Goal: Transaction & Acquisition: Obtain resource

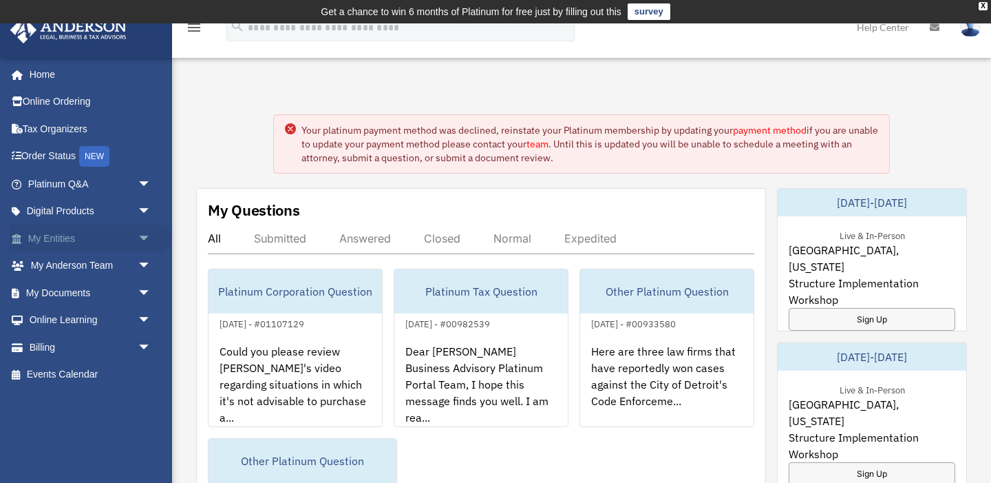
click at [139, 242] on span "arrow_drop_down" at bounding box center [152, 238] width 28 height 28
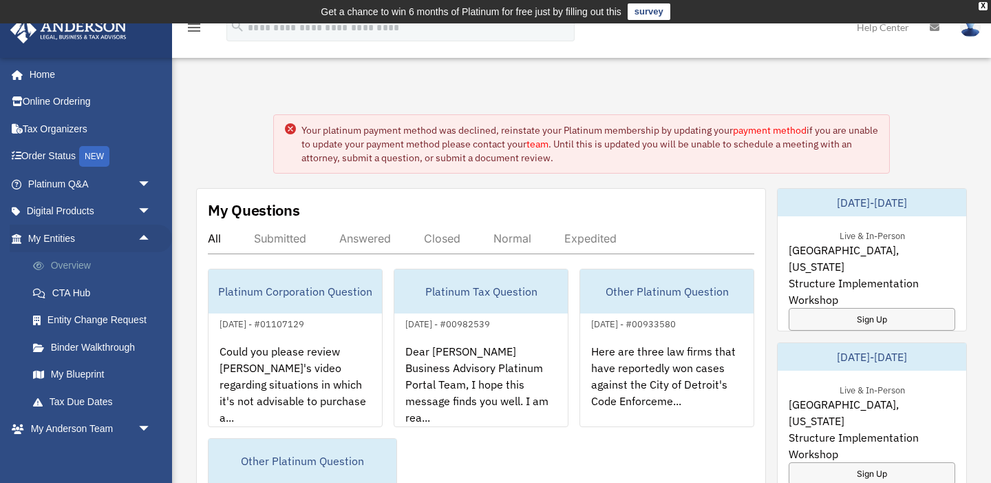
click at [121, 264] on link "Overview" at bounding box center [95, 266] width 153 height 28
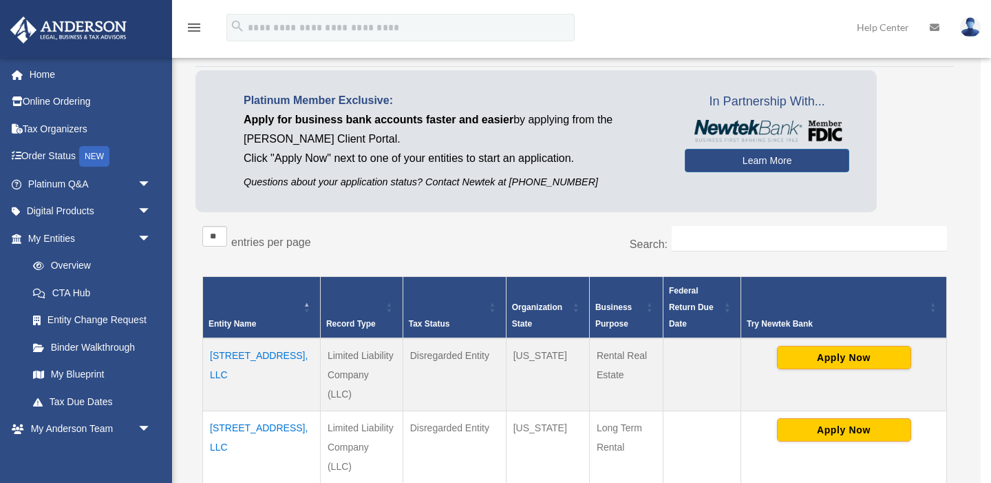
scroll to position [92, 0]
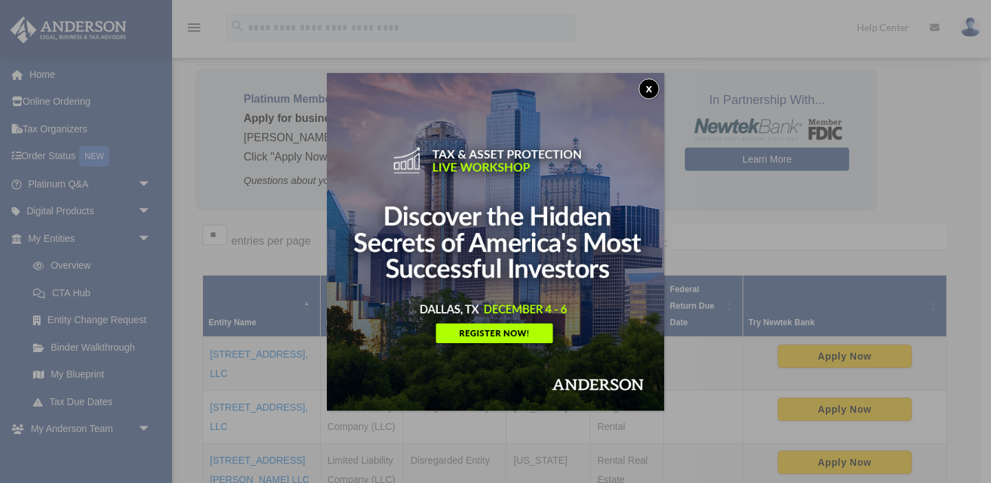
click at [653, 87] on button "x" at bounding box center [649, 88] width 21 height 21
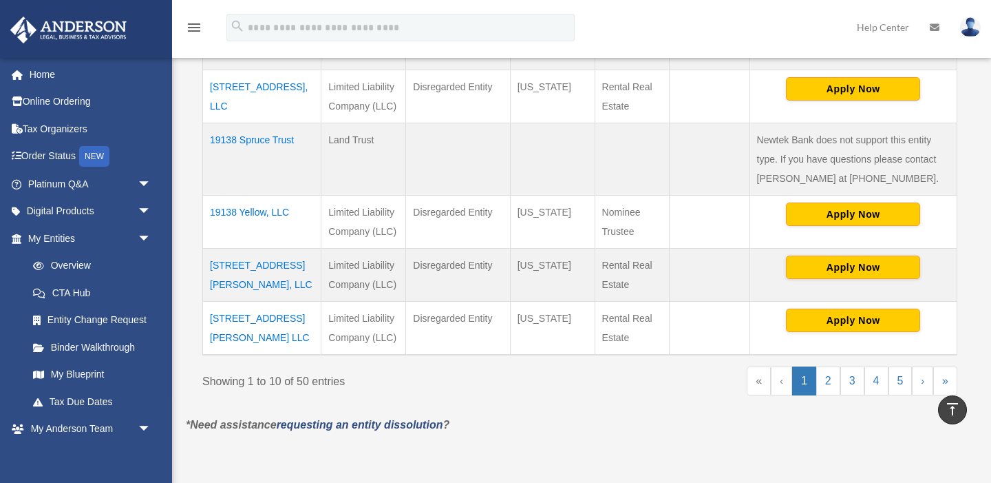
scroll to position [646, 0]
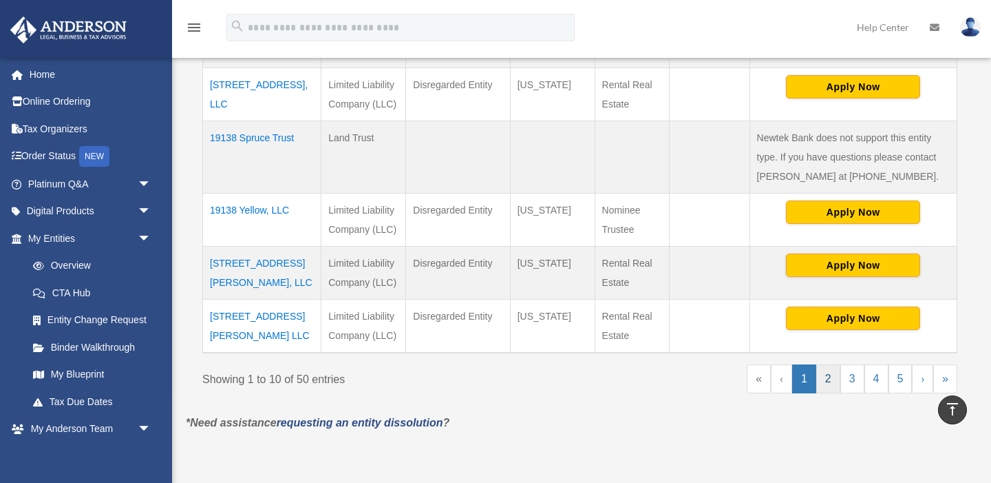
click at [831, 393] on link "2" at bounding box center [828, 378] width 24 height 29
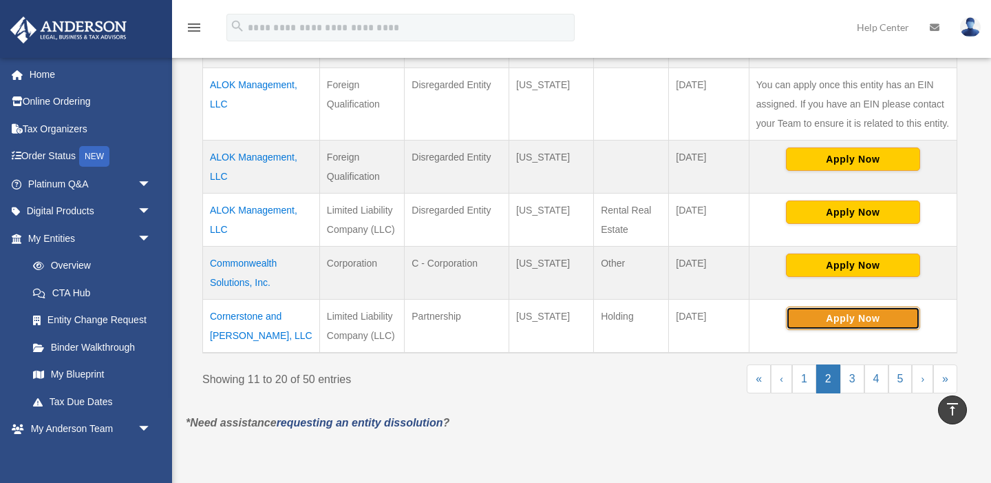
click at [857, 330] on button "Apply Now" at bounding box center [853, 317] width 134 height 23
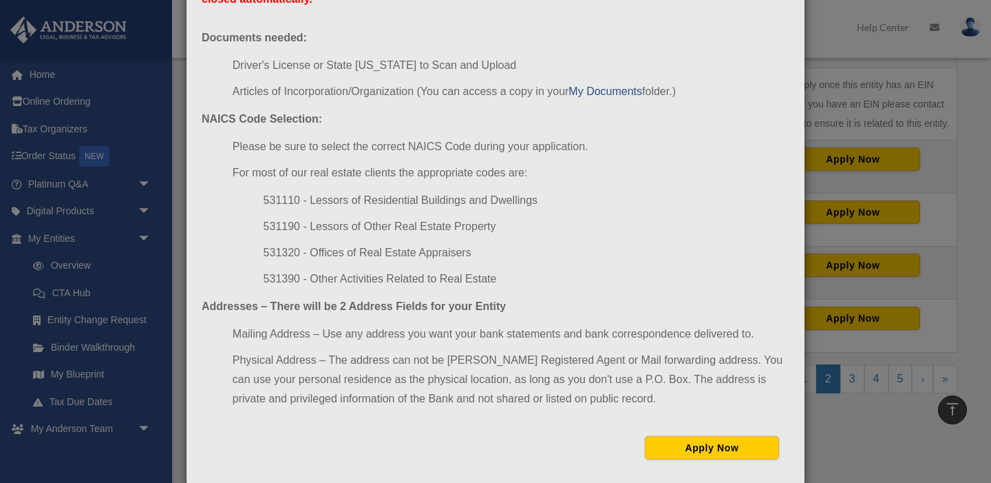
scroll to position [127, 0]
click at [664, 441] on button "Apply Now" at bounding box center [712, 446] width 134 height 23
click at [828, 178] on div "Newtek Application Information × In preparation for setting up your Newtek Bank…" at bounding box center [495, 241] width 991 height 483
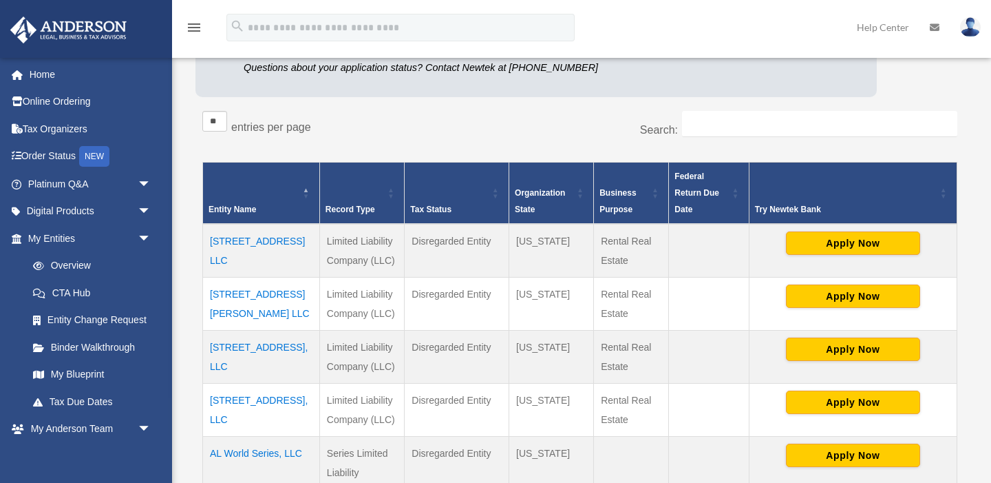
scroll to position [0, 0]
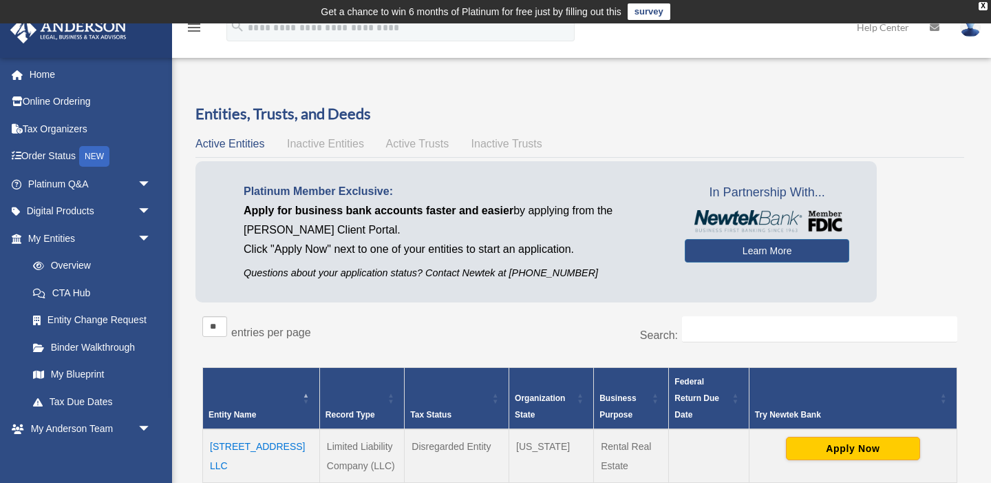
click at [722, 212] on img at bounding box center [767, 221] width 151 height 22
click at [727, 247] on link "Learn More" at bounding box center [767, 250] width 165 height 23
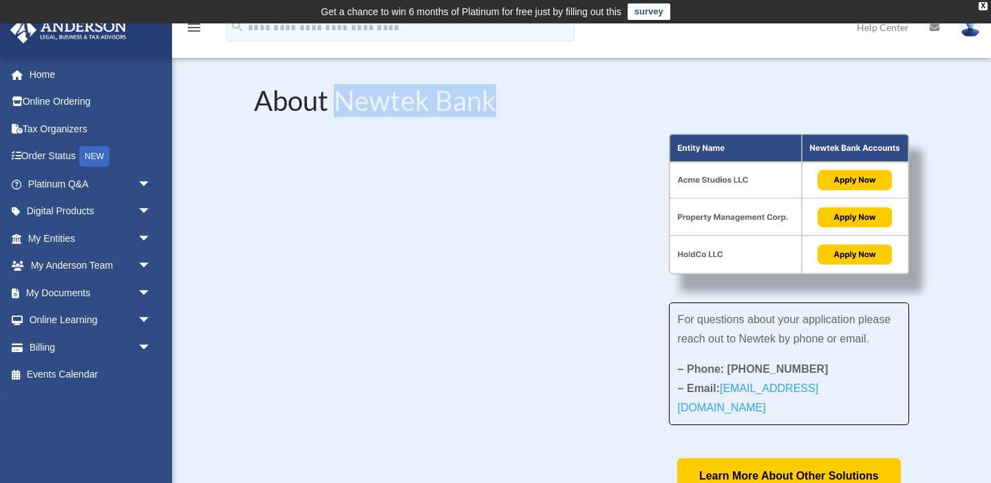
drag, startPoint x: 503, startPoint y: 101, endPoint x: 337, endPoint y: 95, distance: 165.3
click at [337, 95] on h2 "About Newtek Bank" at bounding box center [581, 104] width 655 height 34
copy h2 "Newtek Bank"
